Goal: Task Accomplishment & Management: Manage account settings

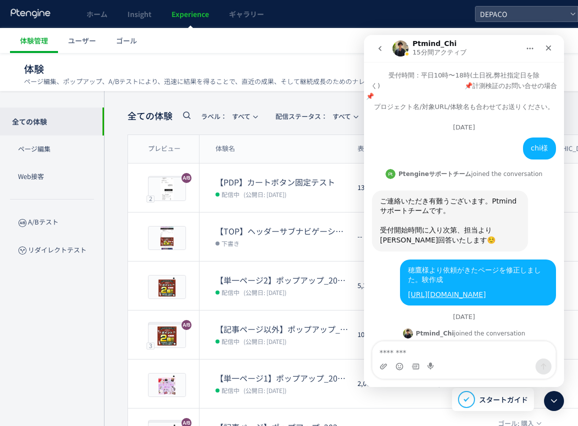
scroll to position [793, 0]
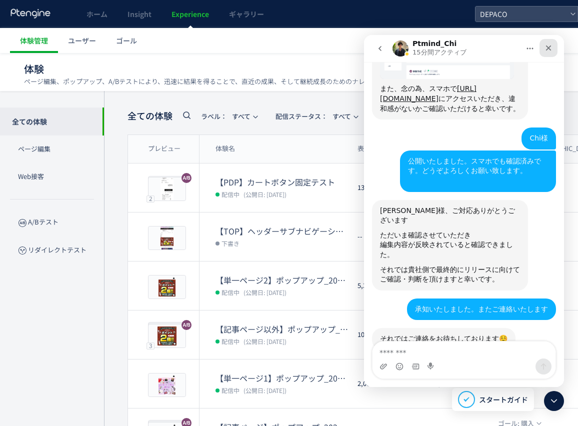
drag, startPoint x: 550, startPoint y: 43, endPoint x: 915, endPoint y: 86, distance: 367.3
click at [550, 44] on div "クローズ" at bounding box center [549, 48] width 18 height 18
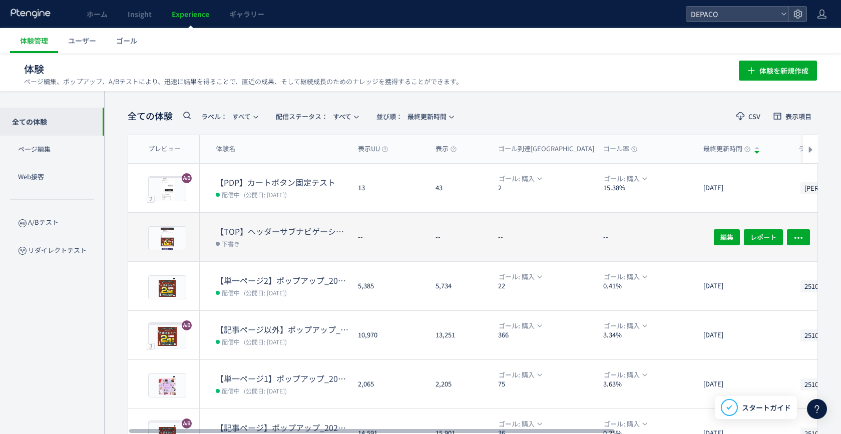
click at [265, 226] on dt "【TOP】ヘッダーサブナビゲーションテスト" at bounding box center [283, 232] width 134 height 12
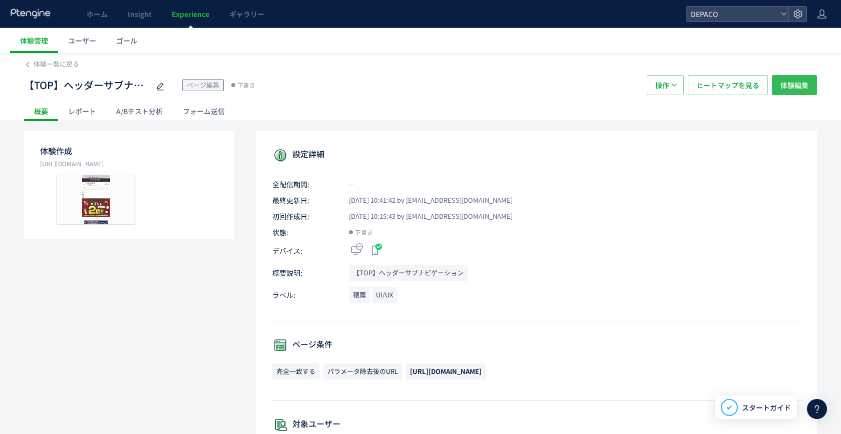
click at [578, 90] on span "体験編集" at bounding box center [794, 85] width 28 height 20
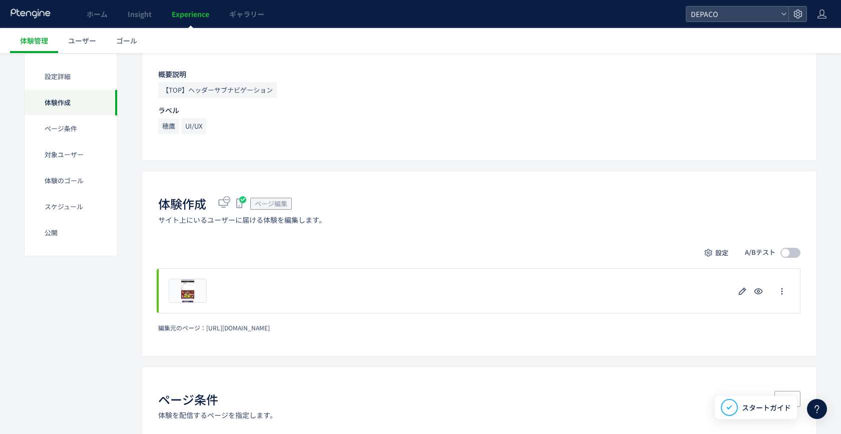
scroll to position [200, 0]
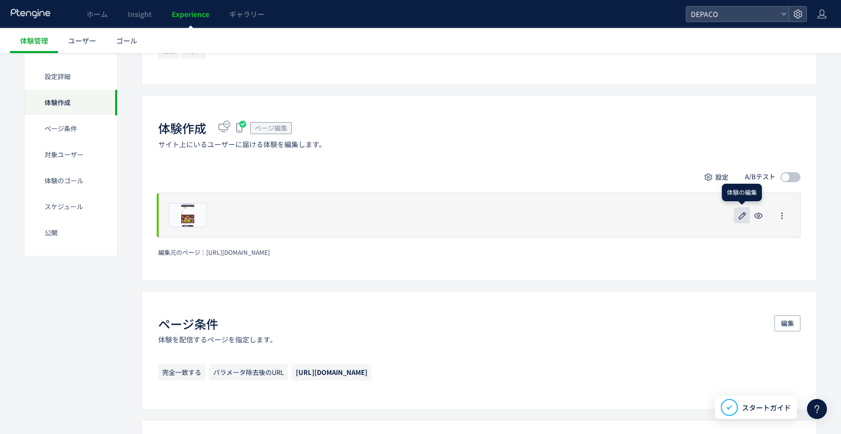
click at [578, 216] on use "button" at bounding box center [742, 216] width 8 height 8
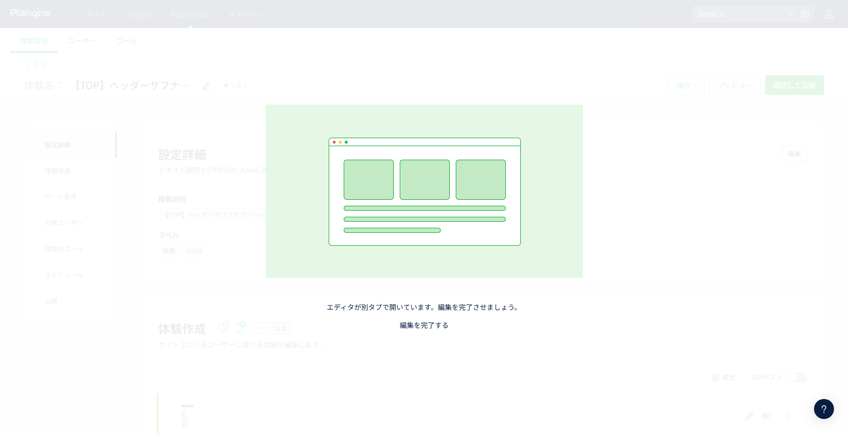
click at [433, 327] on link "編集を完了する" at bounding box center [424, 325] width 49 height 10
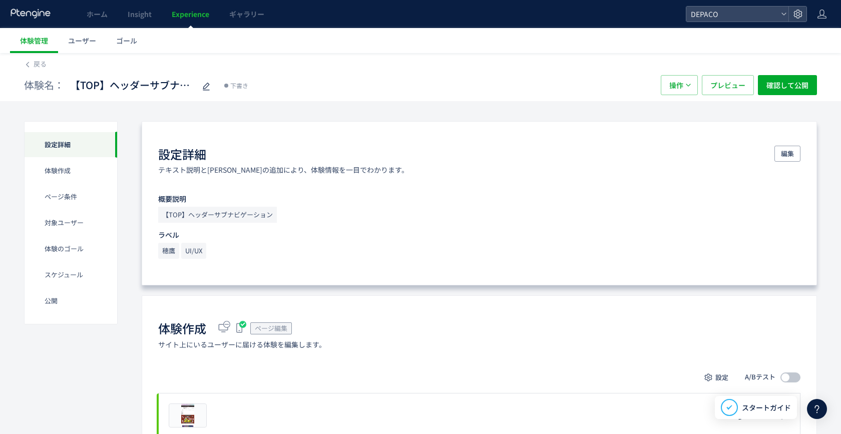
click at [398, 200] on div "設定詳細 テキスト説明と[PERSON_NAME]の追加により、体験情報を一目でわかります。 編集 概要説明 【TOP】ヘッダーサブナビゲーション ラベル 穂…" at bounding box center [479, 203] width 675 height 164
drag, startPoint x: 425, startPoint y: 205, endPoint x: 452, endPoint y: 224, distance: 33.4
click at [429, 205] on div "概要説明 【TOP】ヘッダーサブナビゲーション" at bounding box center [479, 209] width 642 height 28
